Goal: Task Accomplishment & Management: Manage account settings

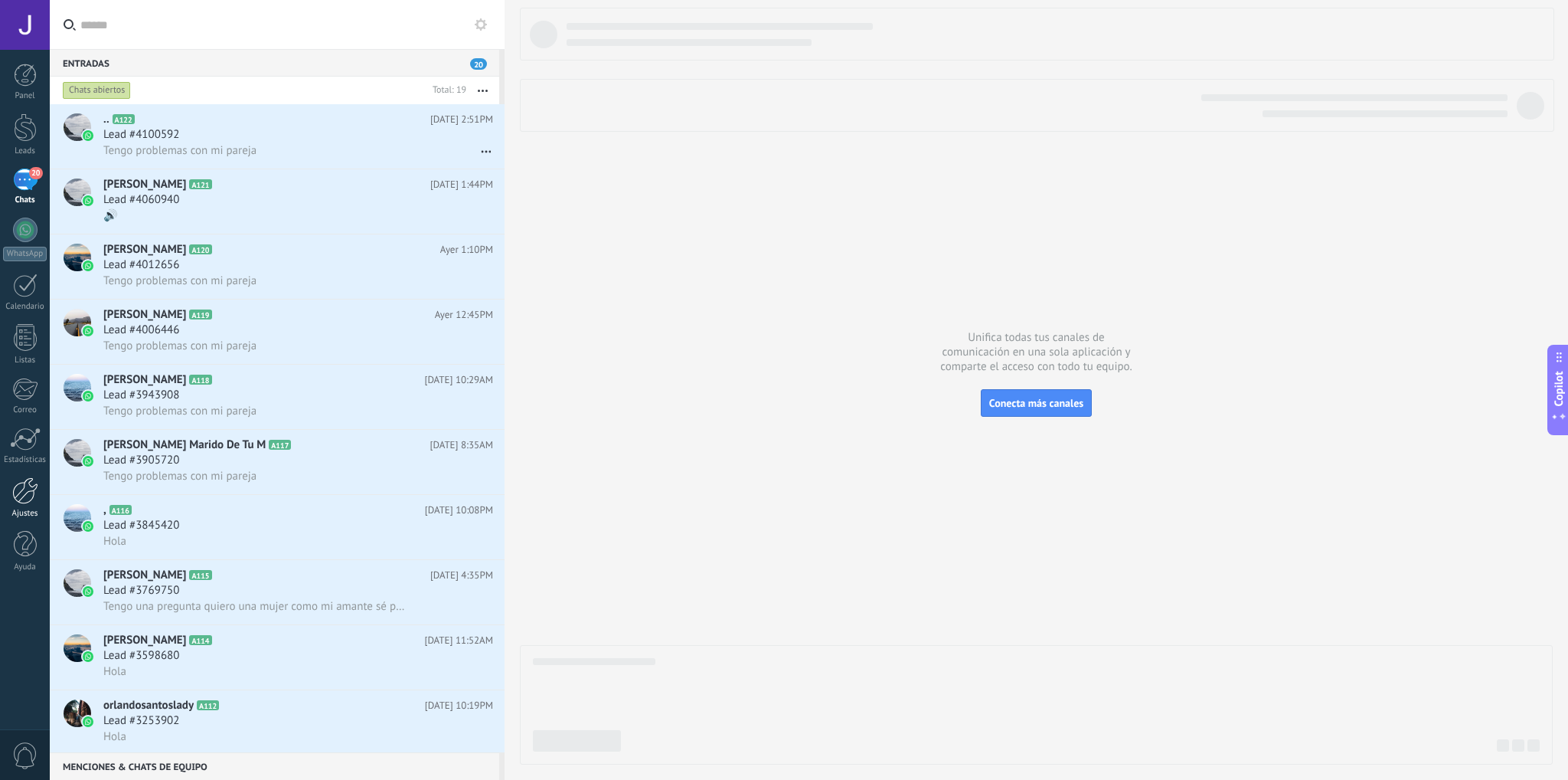
click at [12, 494] on div at bounding box center [25, 491] width 26 height 27
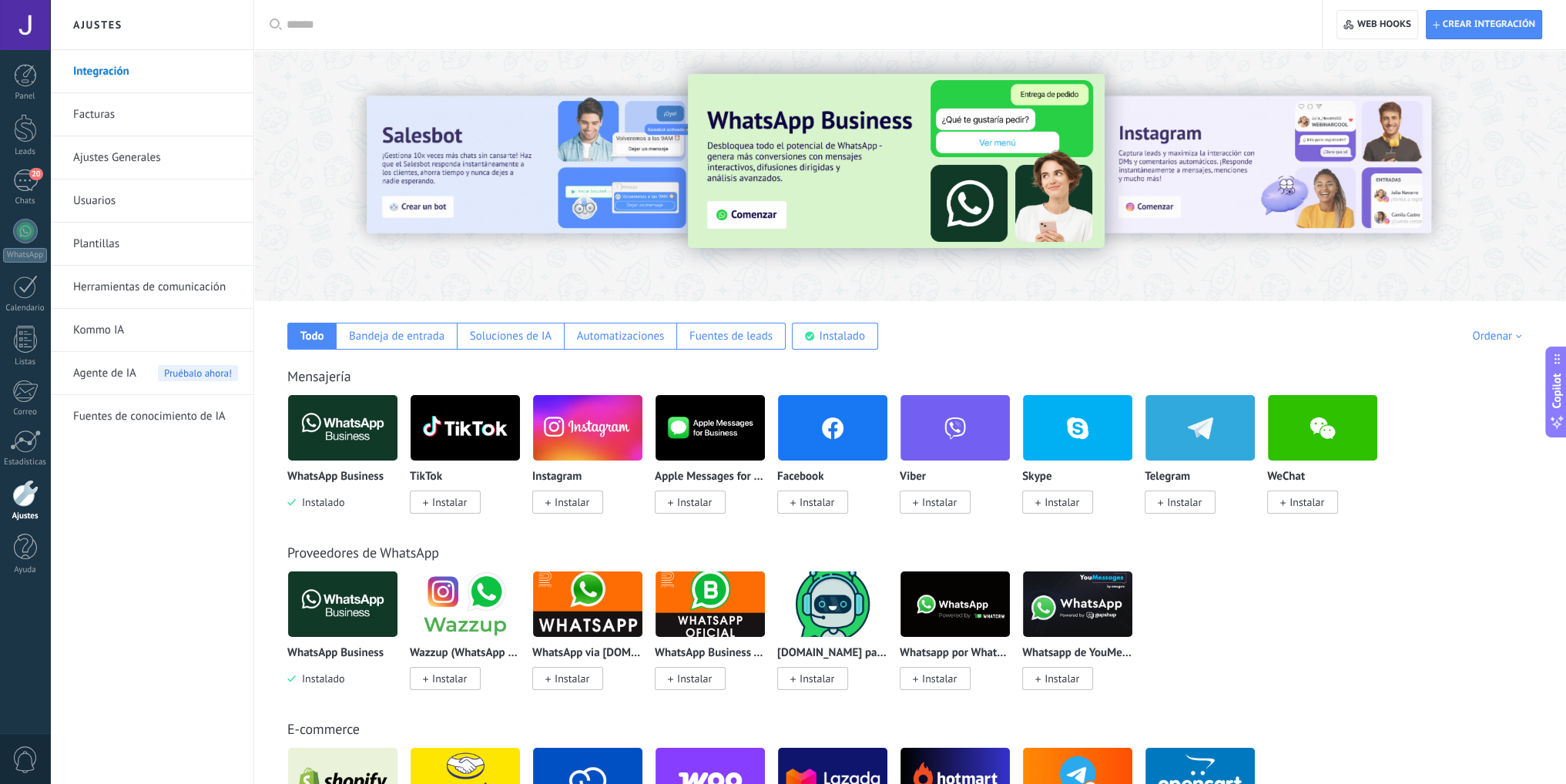
click at [102, 112] on link "Facturas" at bounding box center [155, 115] width 164 height 43
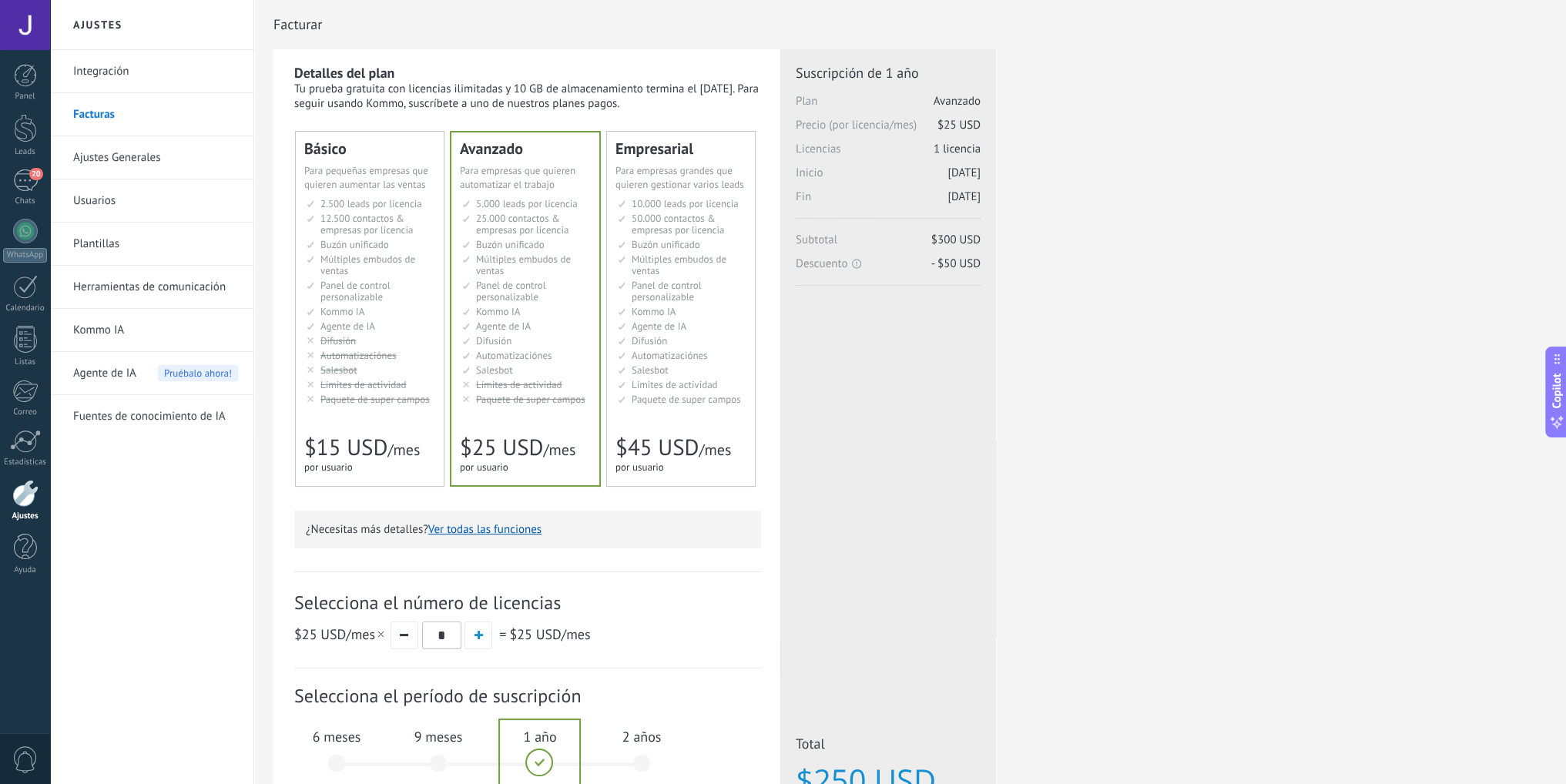
click at [102, 112] on link "Facturas" at bounding box center [155, 115] width 164 height 43
click at [101, 114] on link "Facturas" at bounding box center [155, 115] width 164 height 43
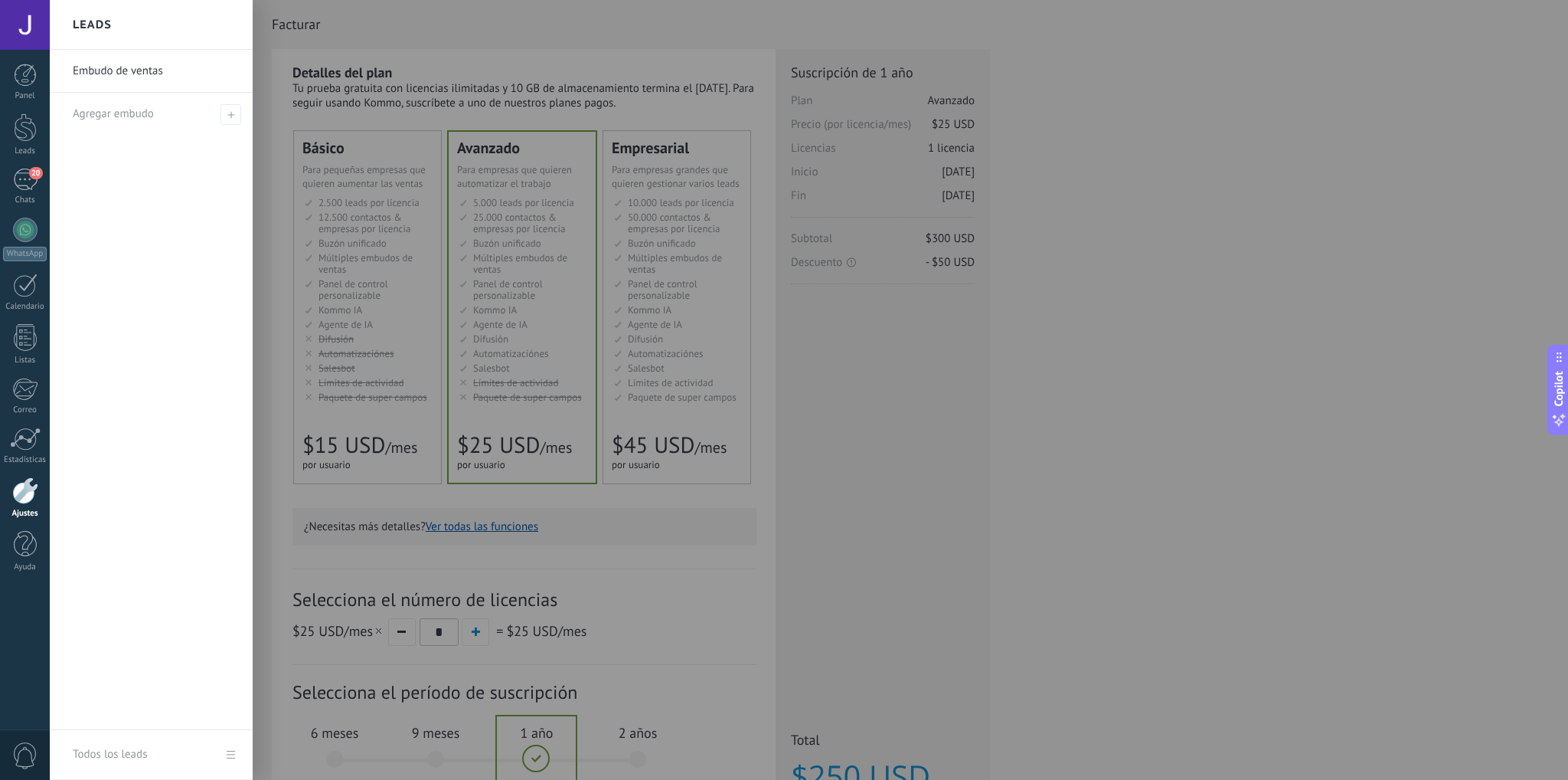
click at [91, 116] on span "Agregar embudo" at bounding box center [113, 113] width 81 height 14
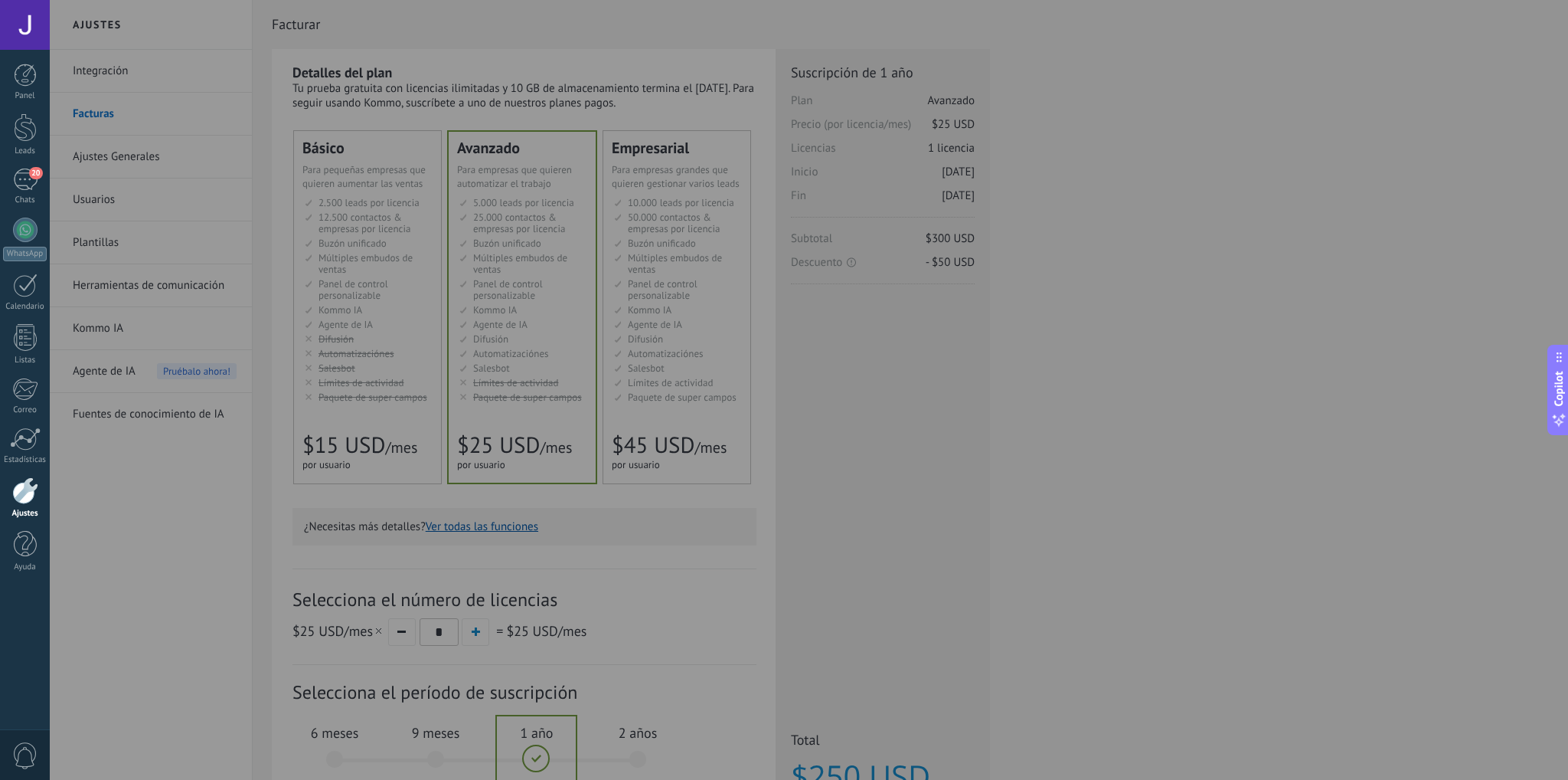
click at [790, 325] on div at bounding box center [833, 390] width 1568 height 780
